Goal: Navigation & Orientation: Find specific page/section

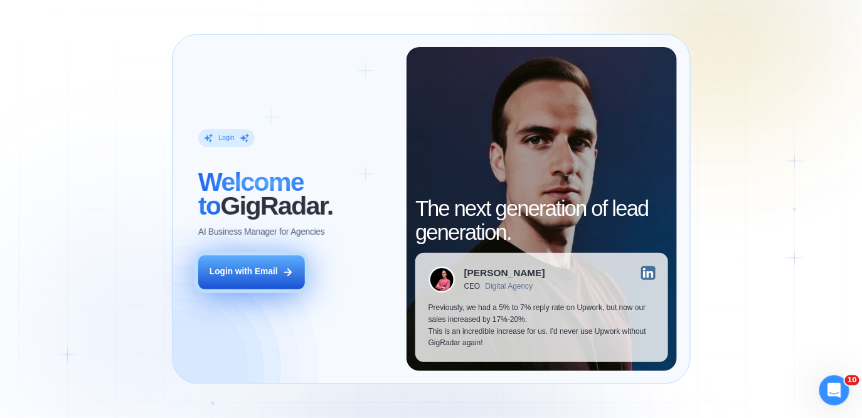
click at [236, 275] on div "Login with Email" at bounding box center [244, 272] width 68 height 12
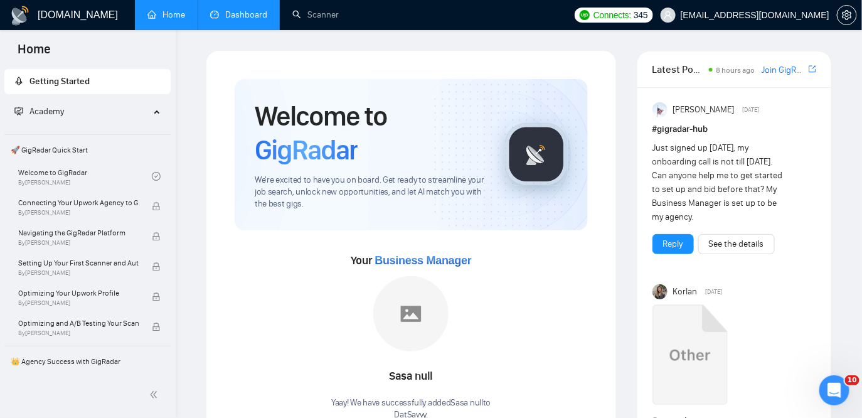
click at [257, 20] on link "Dashboard" at bounding box center [238, 14] width 57 height 11
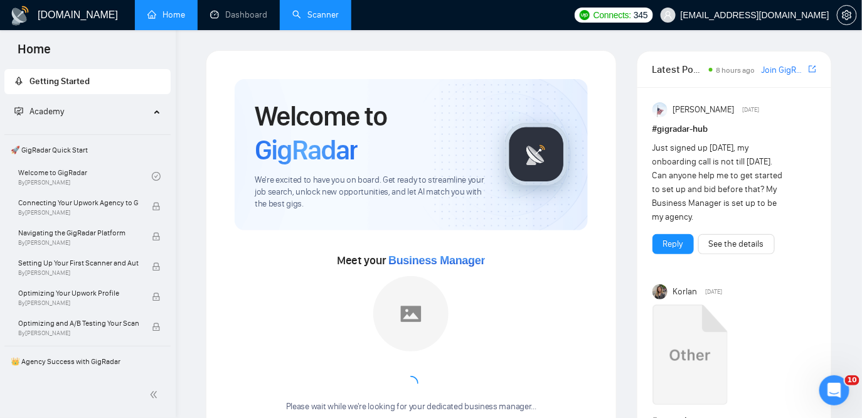
click at [294, 13] on link "Scanner" at bounding box center [315, 14] width 46 height 11
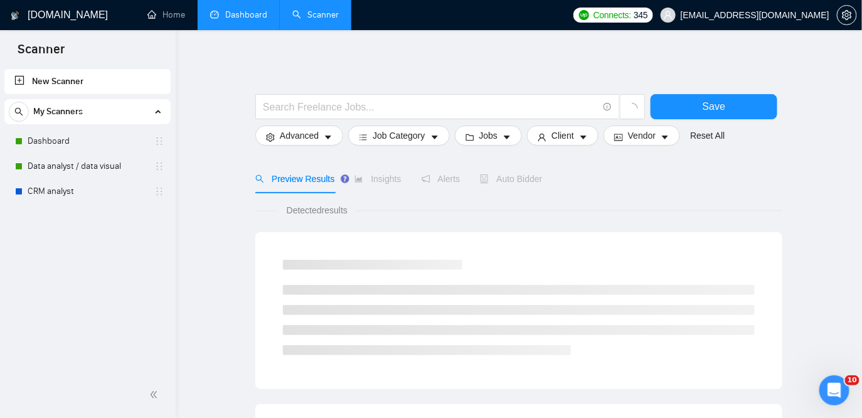
click at [233, 20] on link "Dashboard" at bounding box center [238, 14] width 57 height 11
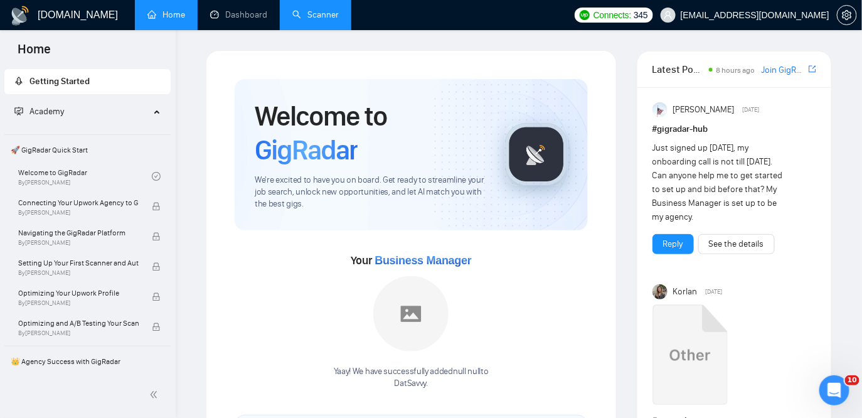
click at [312, 16] on link "Scanner" at bounding box center [315, 14] width 46 height 11
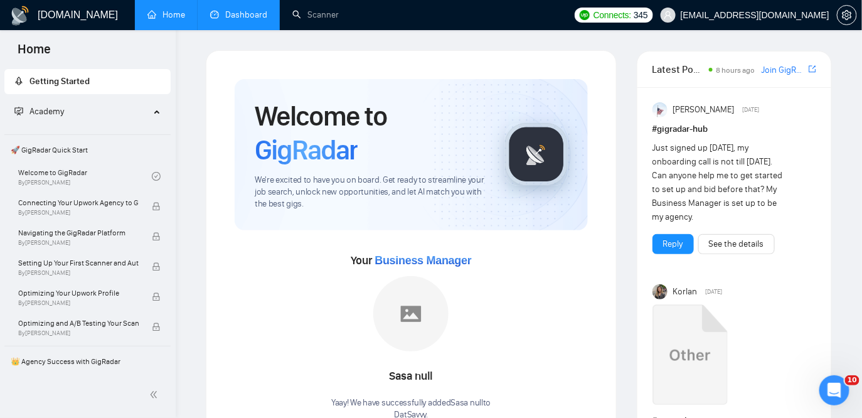
click at [235, 29] on li "Dashboard" at bounding box center [239, 15] width 82 height 30
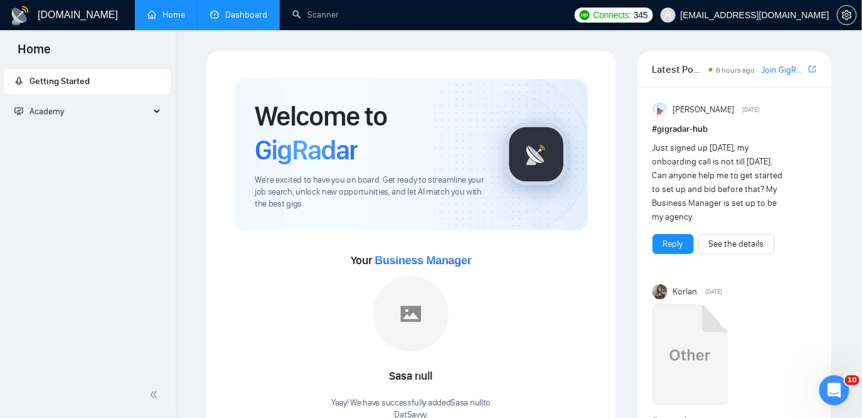
click at [230, 17] on link "Dashboard" at bounding box center [238, 14] width 57 height 11
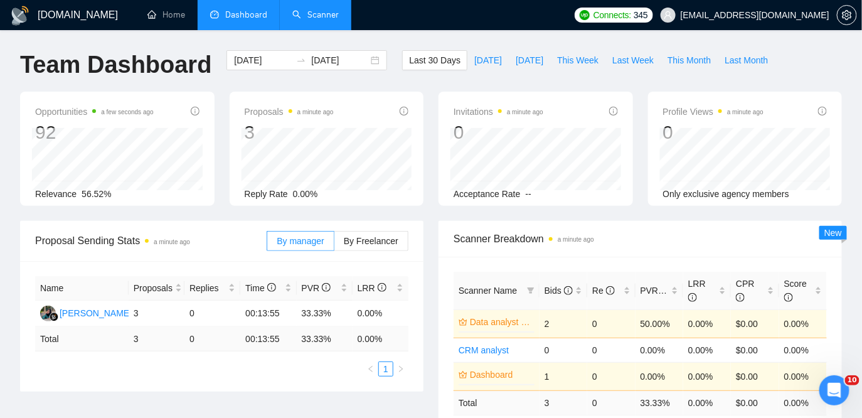
click at [331, 17] on link "Scanner" at bounding box center [315, 14] width 46 height 11
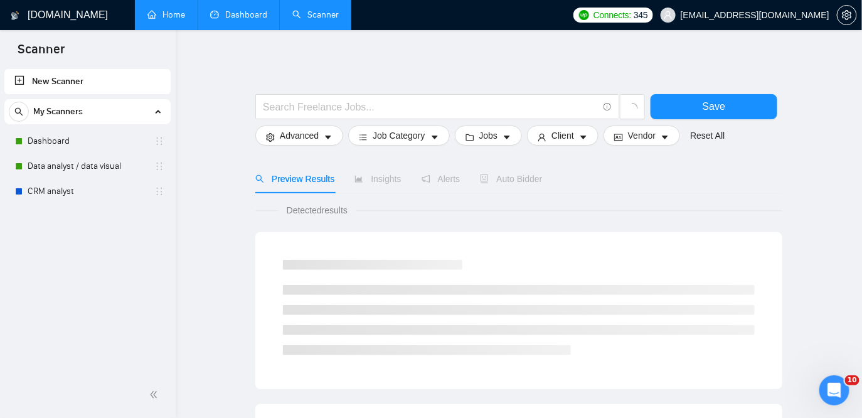
click at [173, 14] on link "Home" at bounding box center [166, 14] width 38 height 11
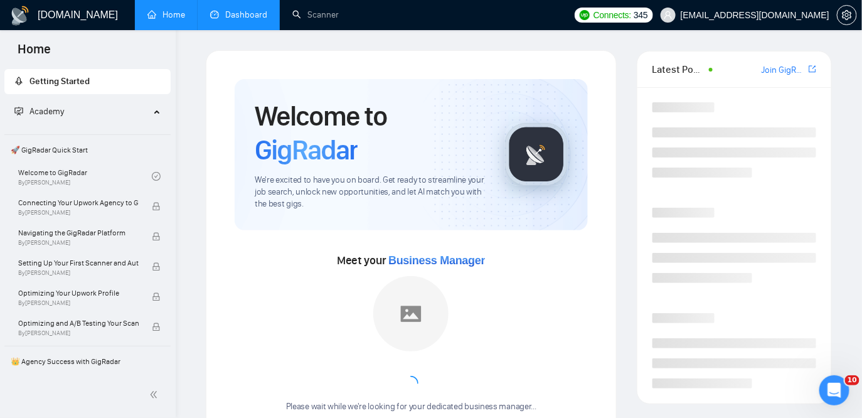
click at [251, 20] on link "Dashboard" at bounding box center [238, 14] width 57 height 11
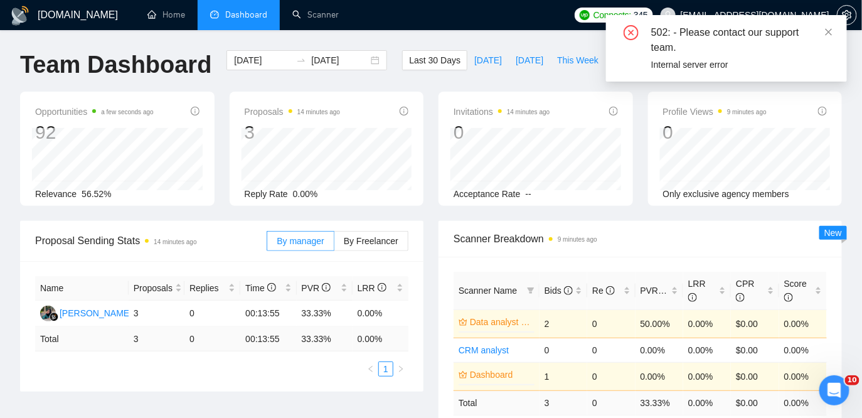
click at [350, 377] on div "Name Proposals Replies Time PVR LRR Shabryna Syalaisha 3 0 00:13:55 33.33% 0.00…" at bounding box center [221, 326] width 403 height 130
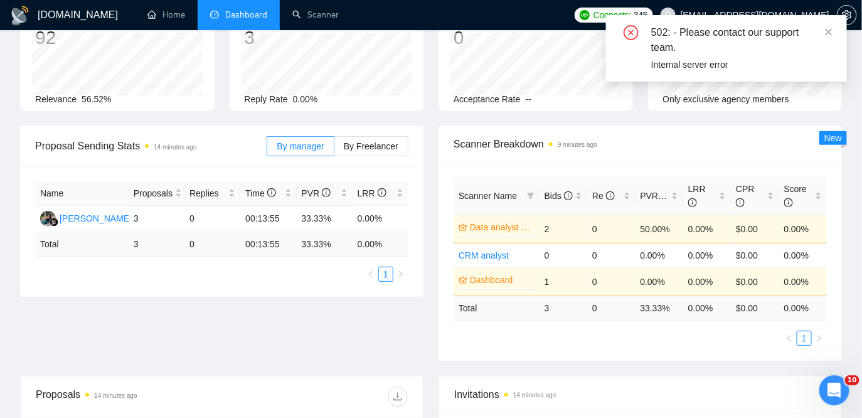
scroll to position [101, 0]
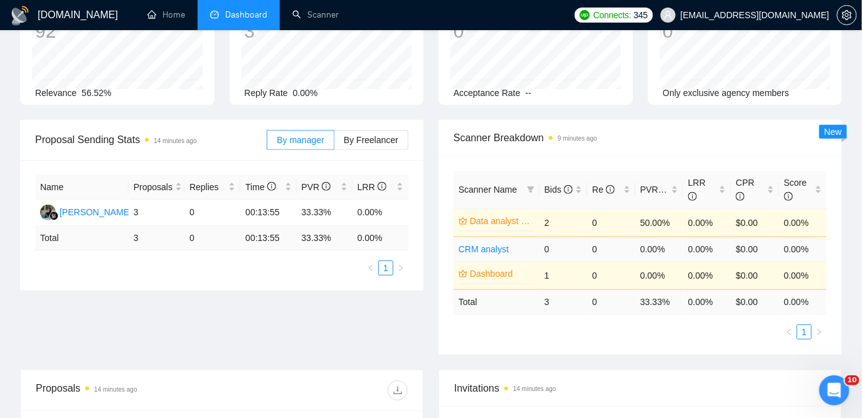
click at [471, 252] on link "CRM analyst" at bounding box center [484, 249] width 50 height 10
